Goal: Task Accomplishment & Management: Complete application form

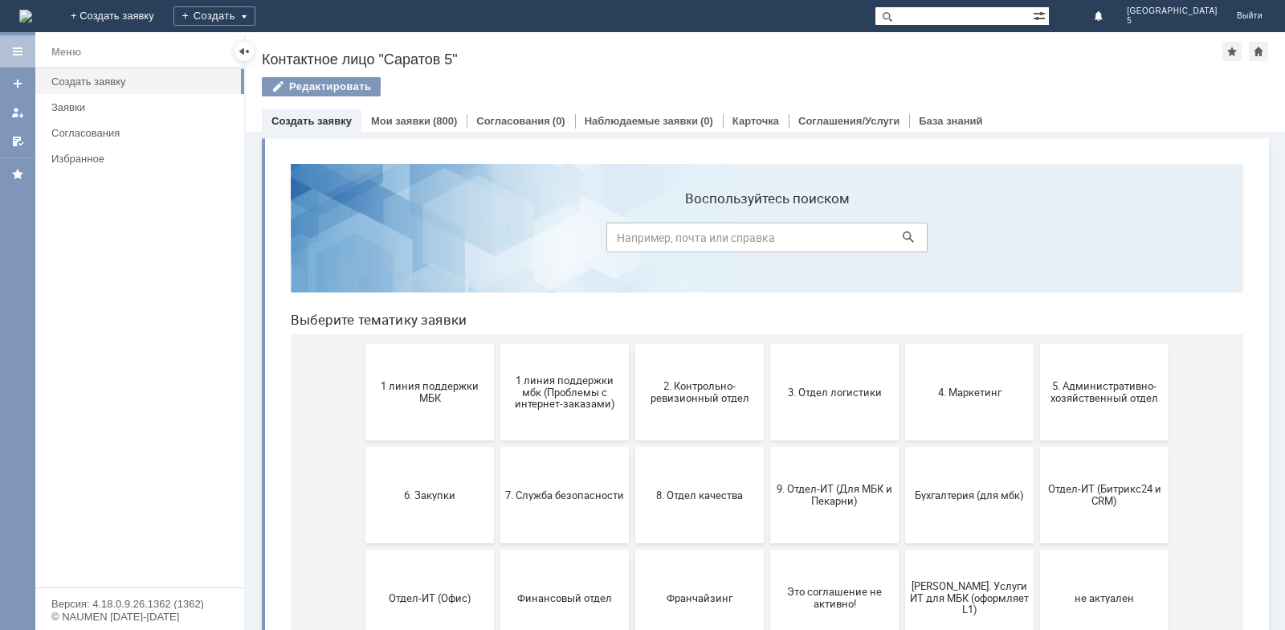
click at [417, 361] on button "1 линия поддержки МБК" at bounding box center [429, 392] width 129 height 96
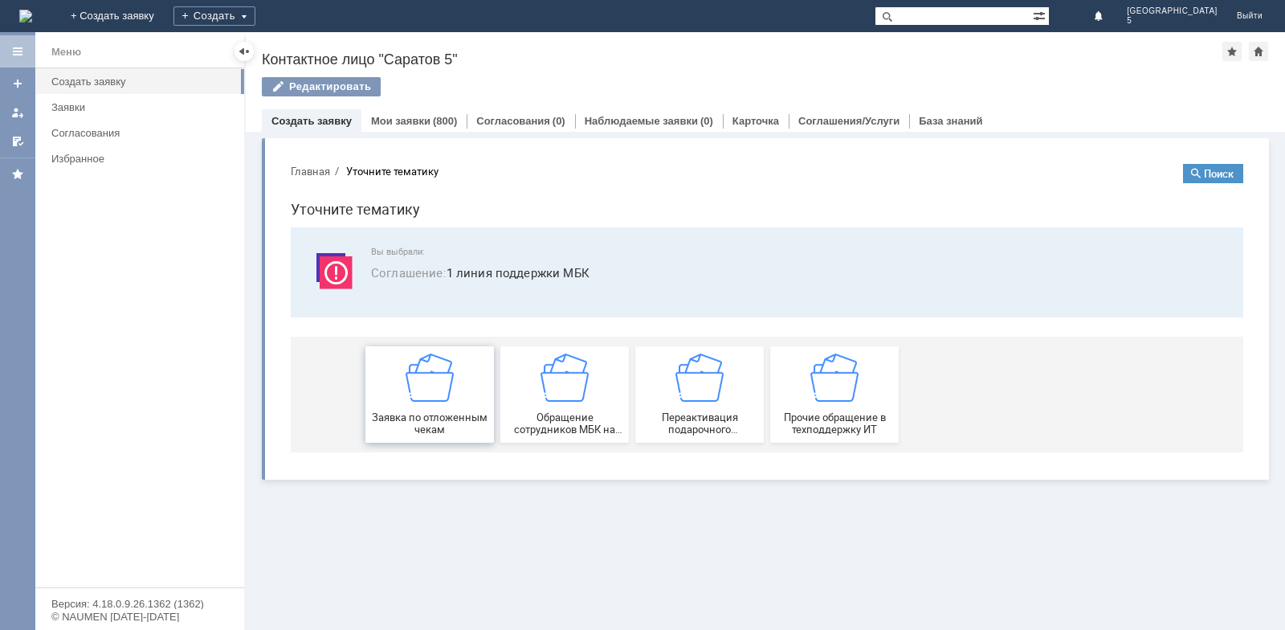
click at [416, 411] on span "Заявка по отложенным чекам" at bounding box center [429, 423] width 119 height 24
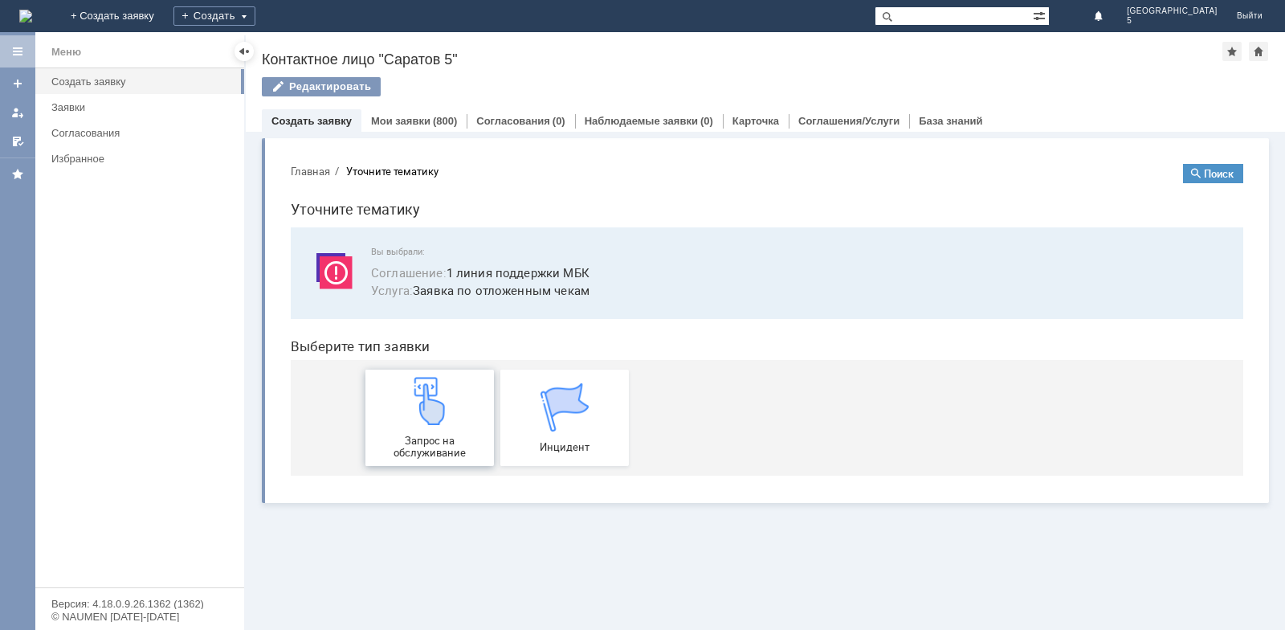
click at [419, 430] on div "Запрос на обслуживание" at bounding box center [429, 418] width 119 height 82
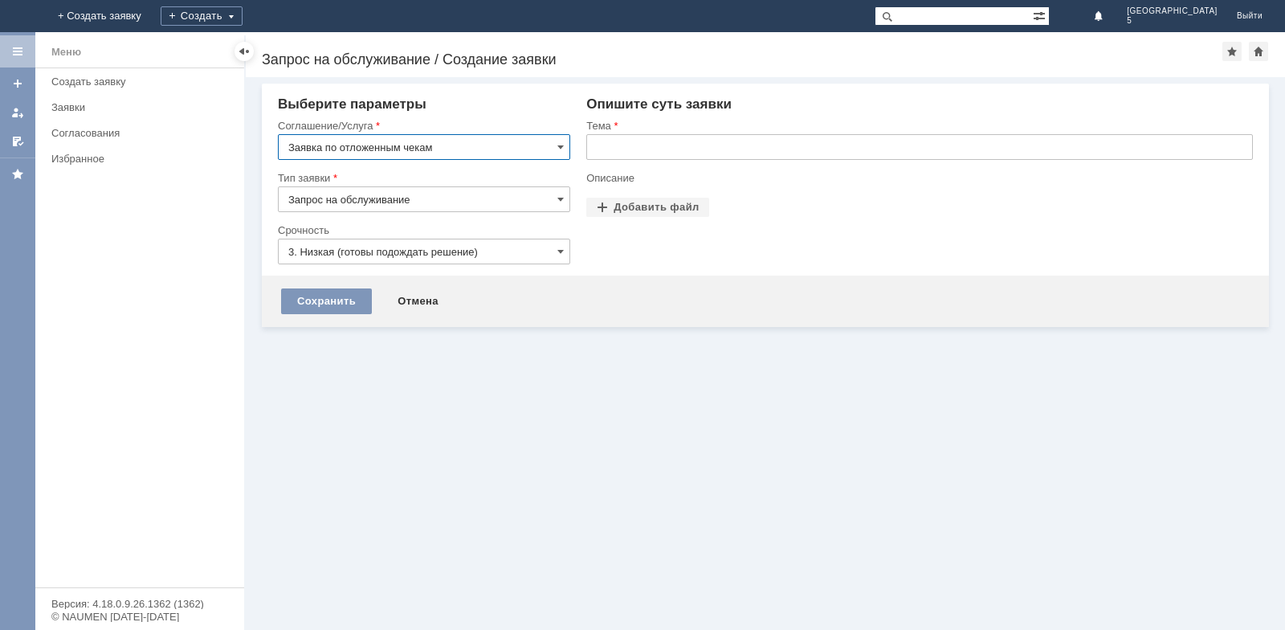
click at [615, 140] on input "text" at bounding box center [919, 147] width 667 height 26
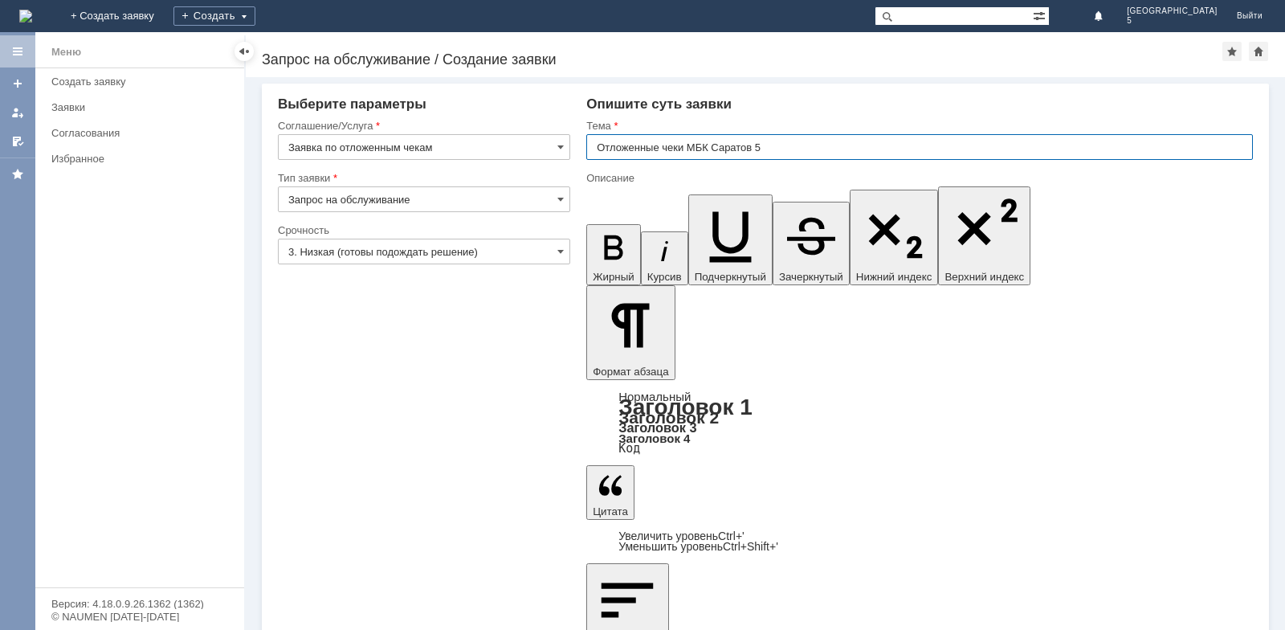
type input "Отложенные чеки МБК Саратов 5"
drag, startPoint x: 635, startPoint y: 4354, endPoint x: 653, endPoint y: 4359, distance: 19.1
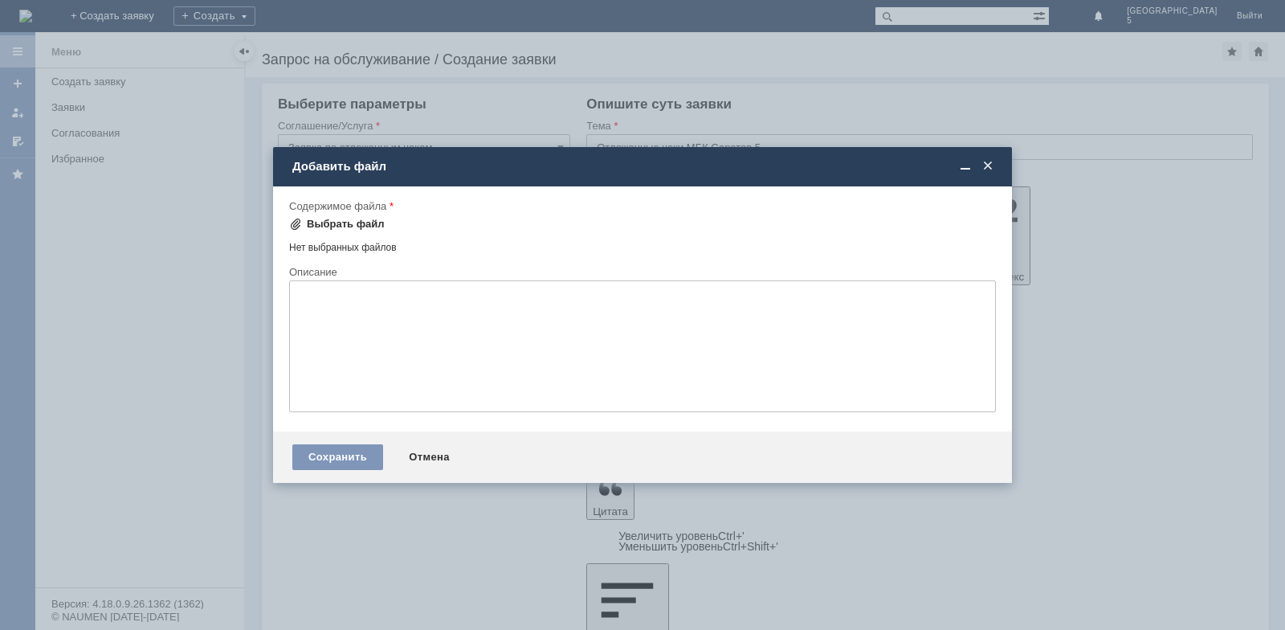
click at [371, 233] on div "Выбрать файл" at bounding box center [337, 223] width 96 height 19
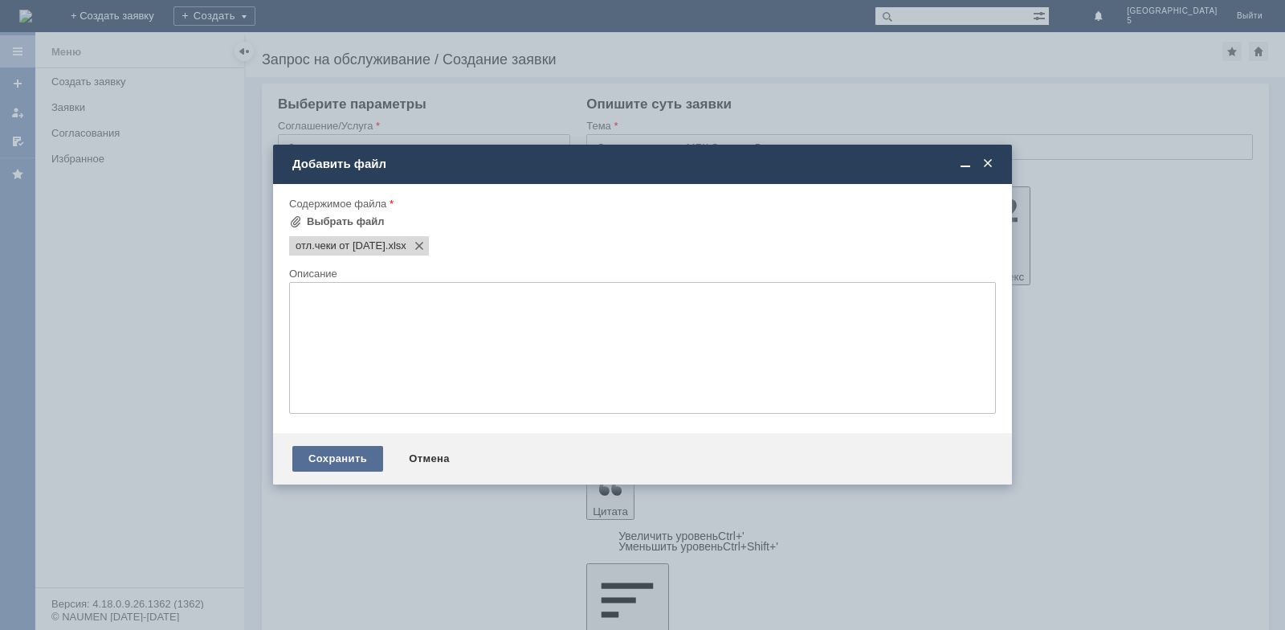
click at [350, 458] on div "Сохранить" at bounding box center [337, 459] width 91 height 26
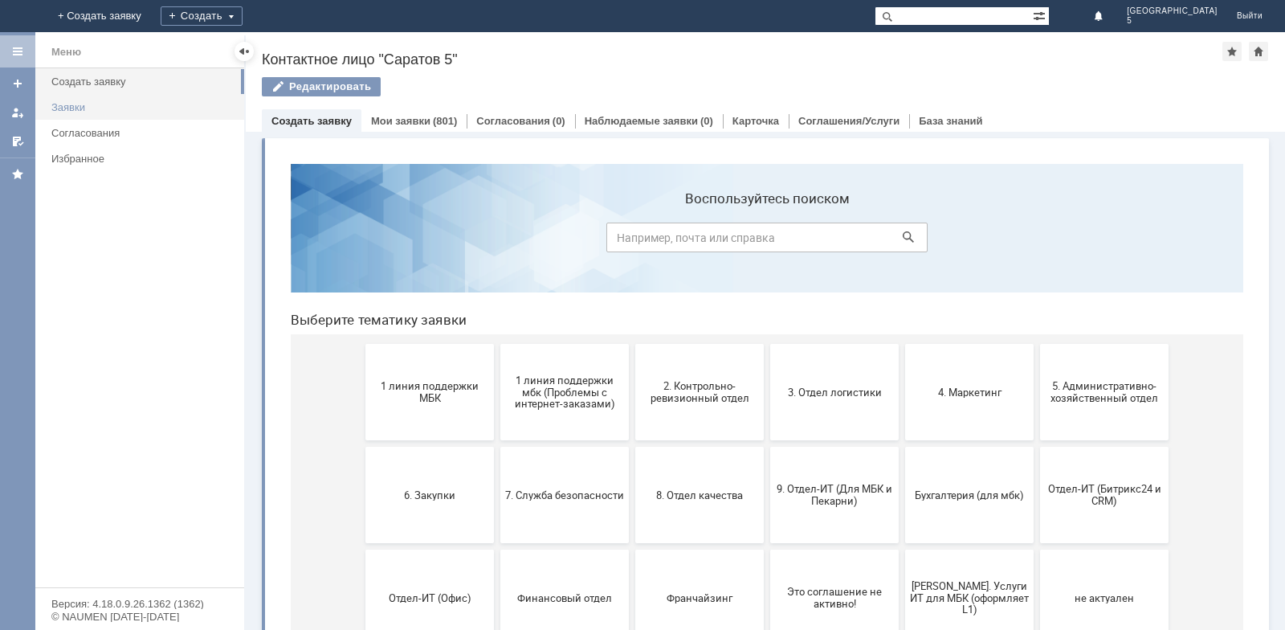
click at [116, 103] on div "Заявки" at bounding box center [142, 107] width 183 height 12
